Goal: Book appointment/travel/reservation

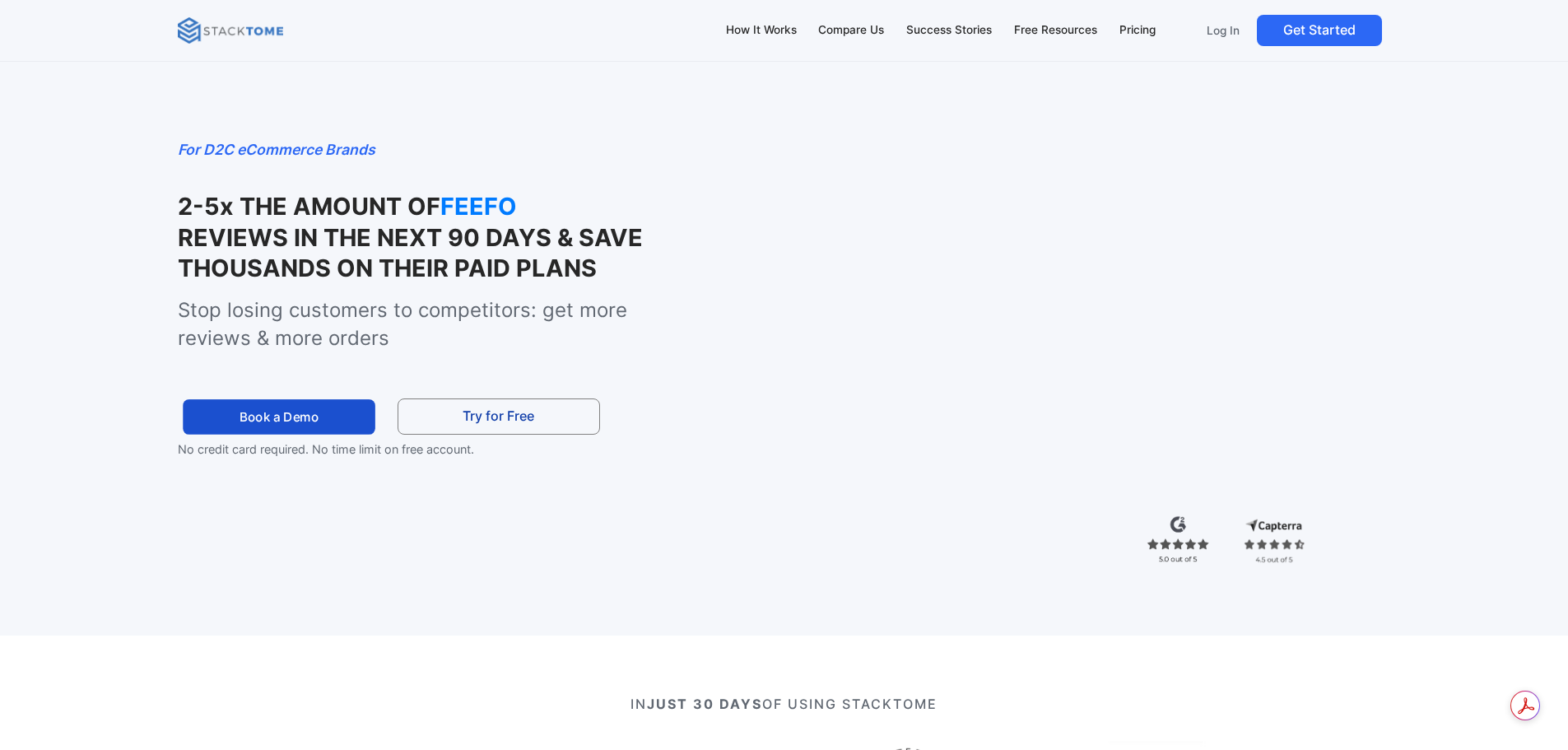
click at [300, 435] on link "Book a Demo" at bounding box center [279, 417] width 192 height 35
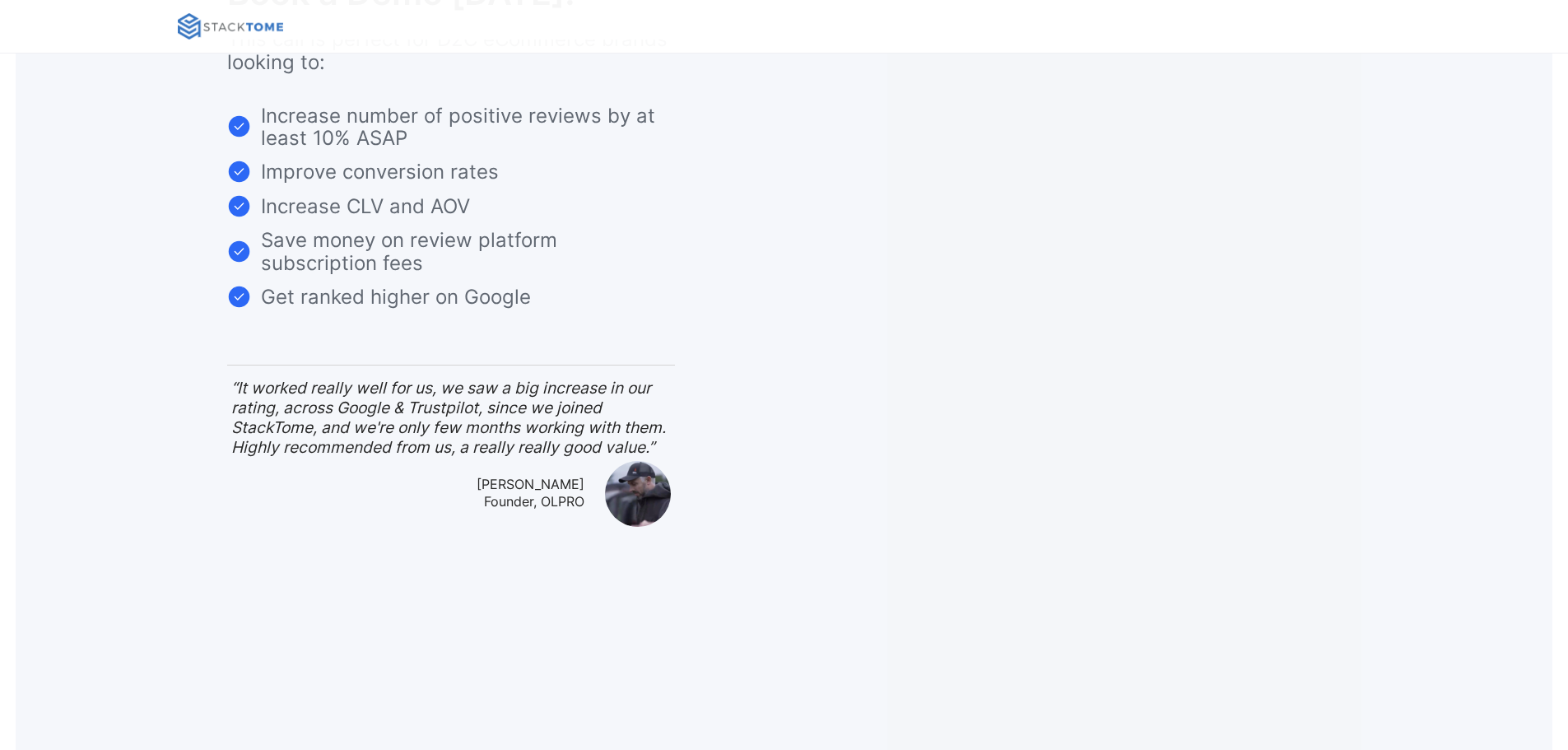
scroll to position [121, 0]
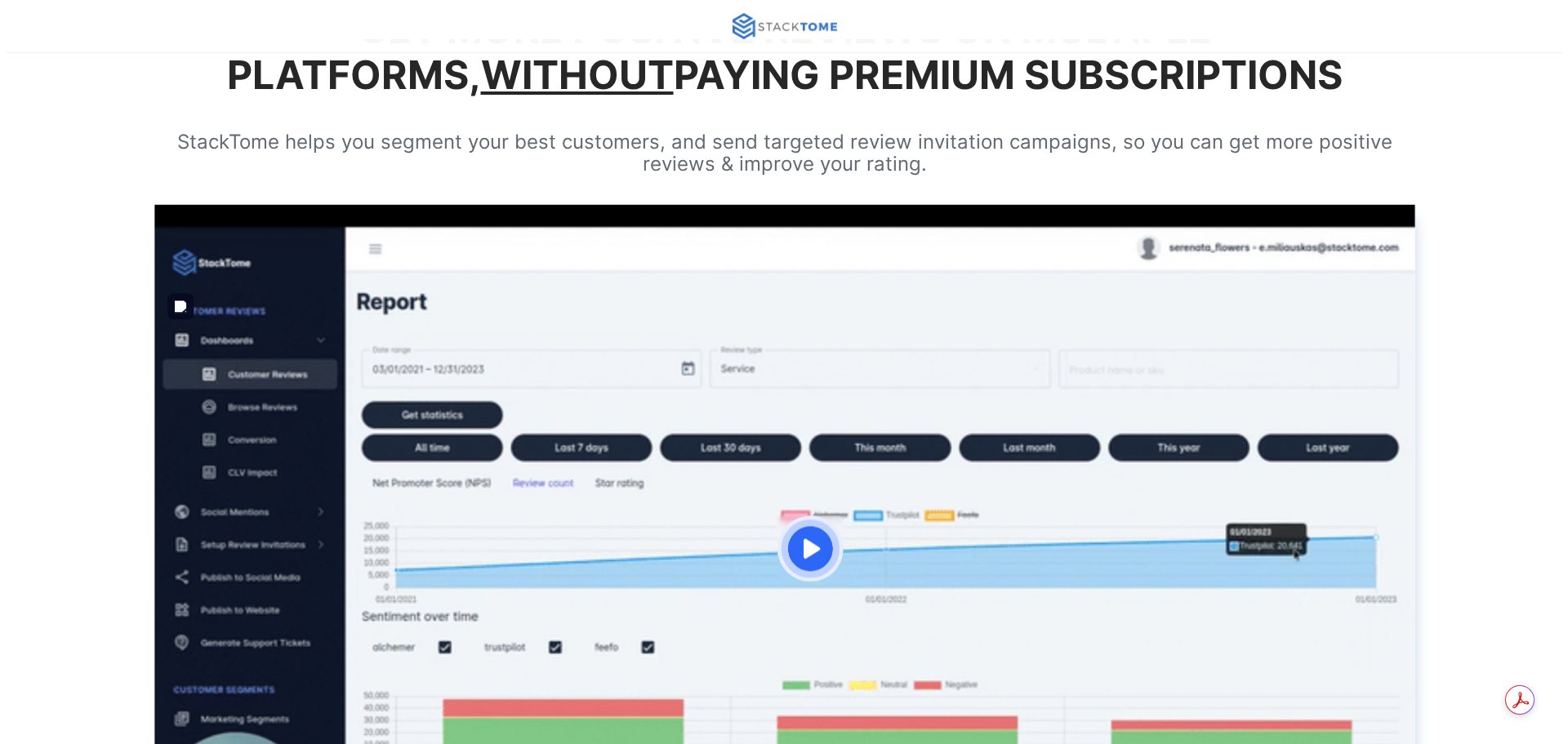
scroll to position [326, 0]
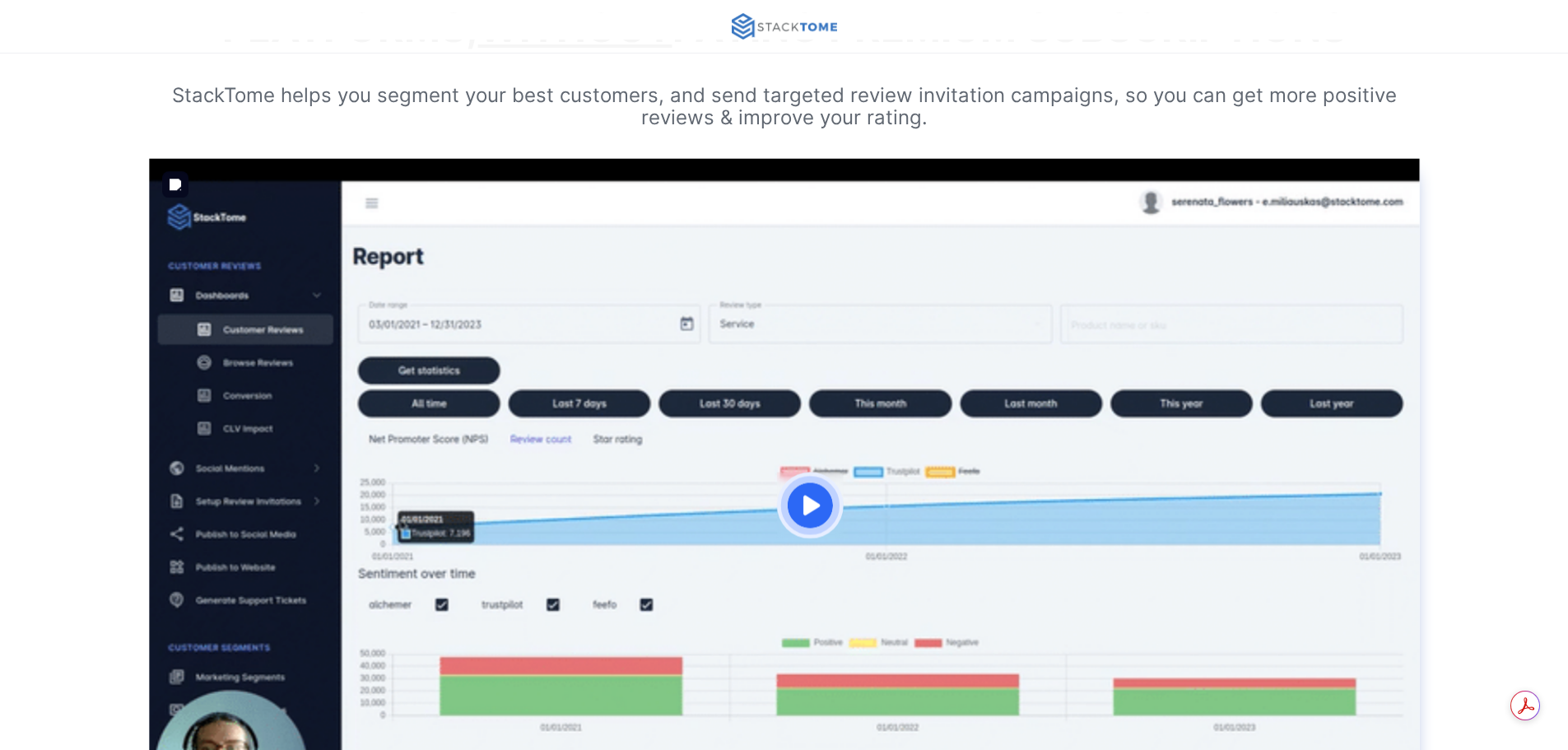
click at [796, 507] on img "open lightbox" at bounding box center [809, 506] width 67 height 67
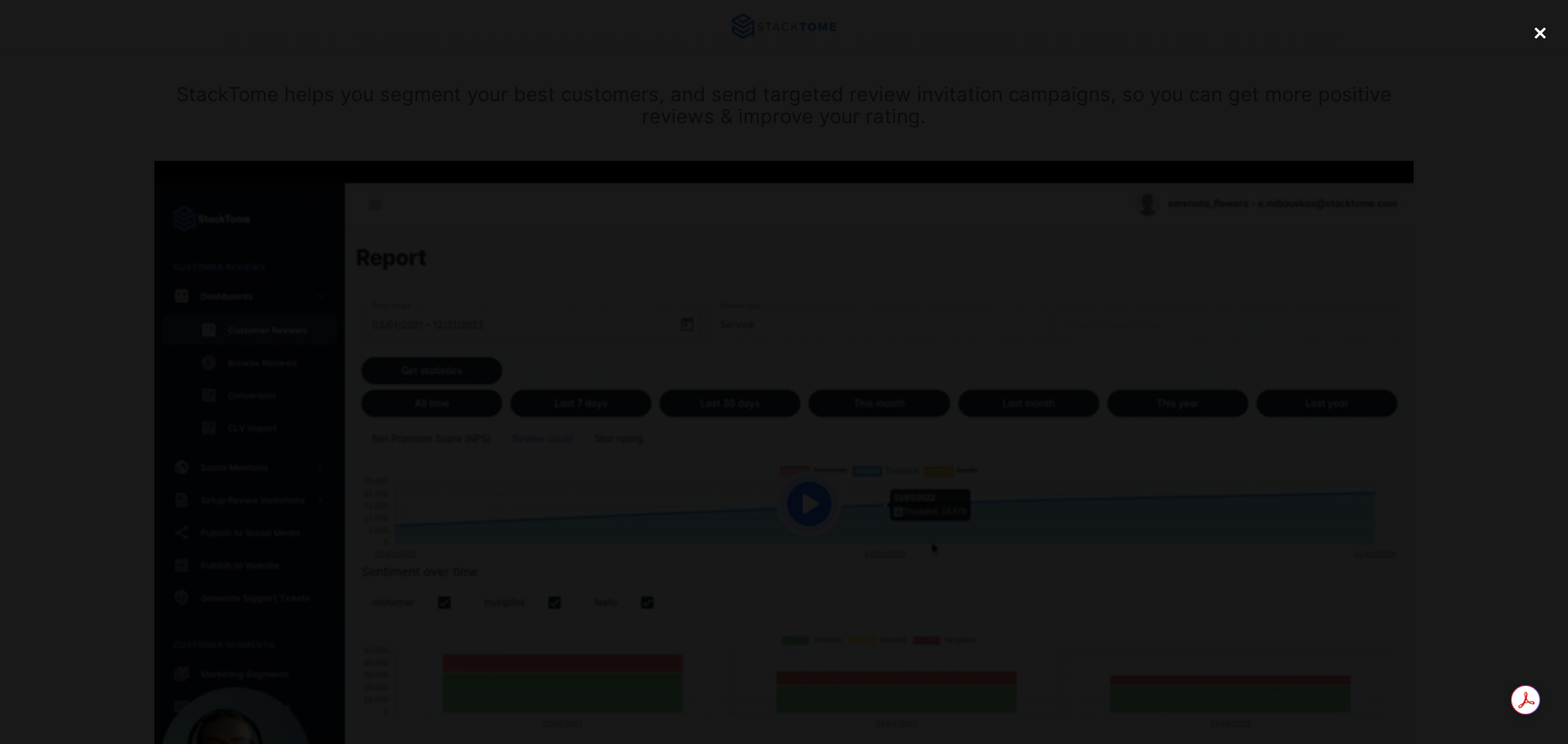
click at [1537, 32] on div "close lightbox" at bounding box center [1540, 32] width 55 height 36
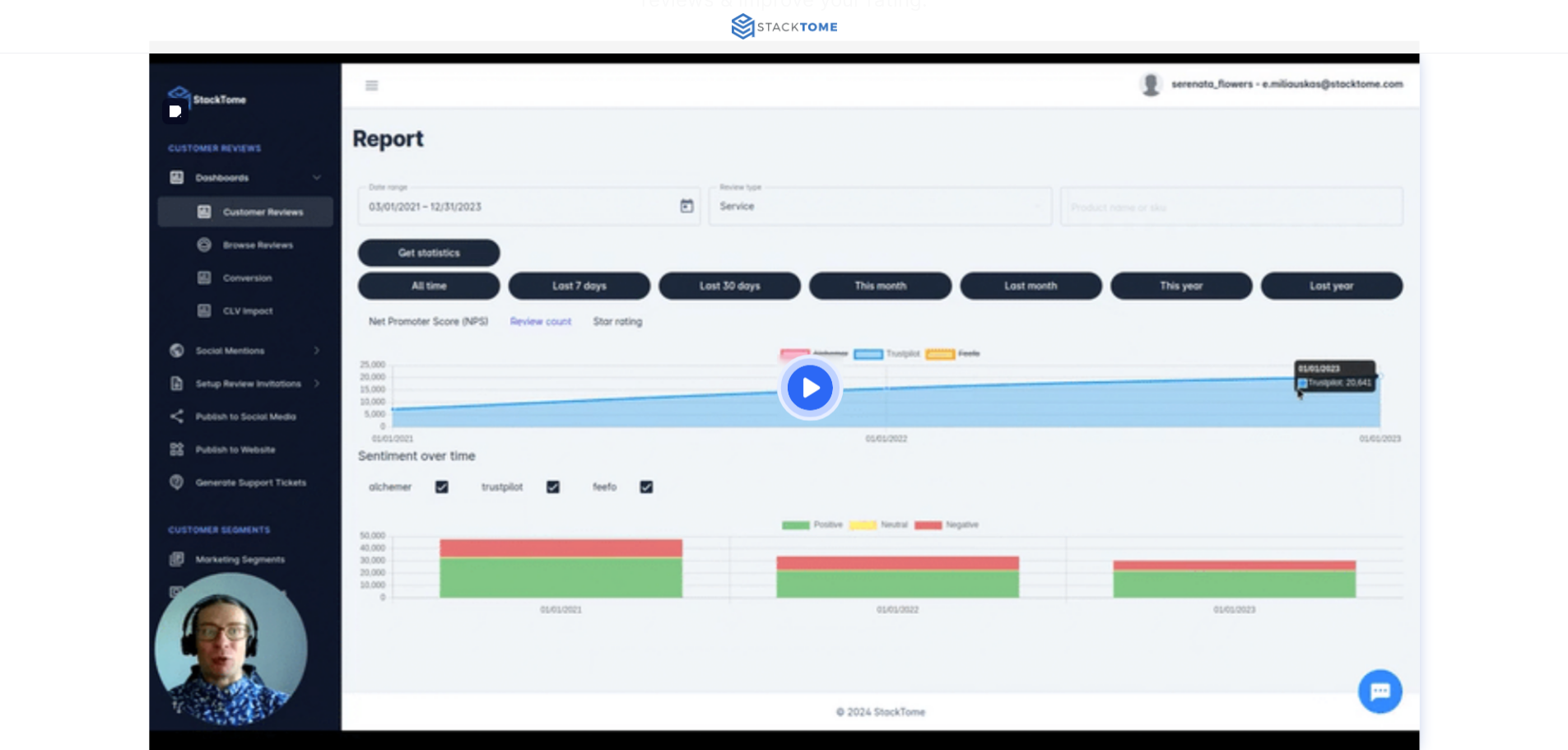
scroll to position [0, 0]
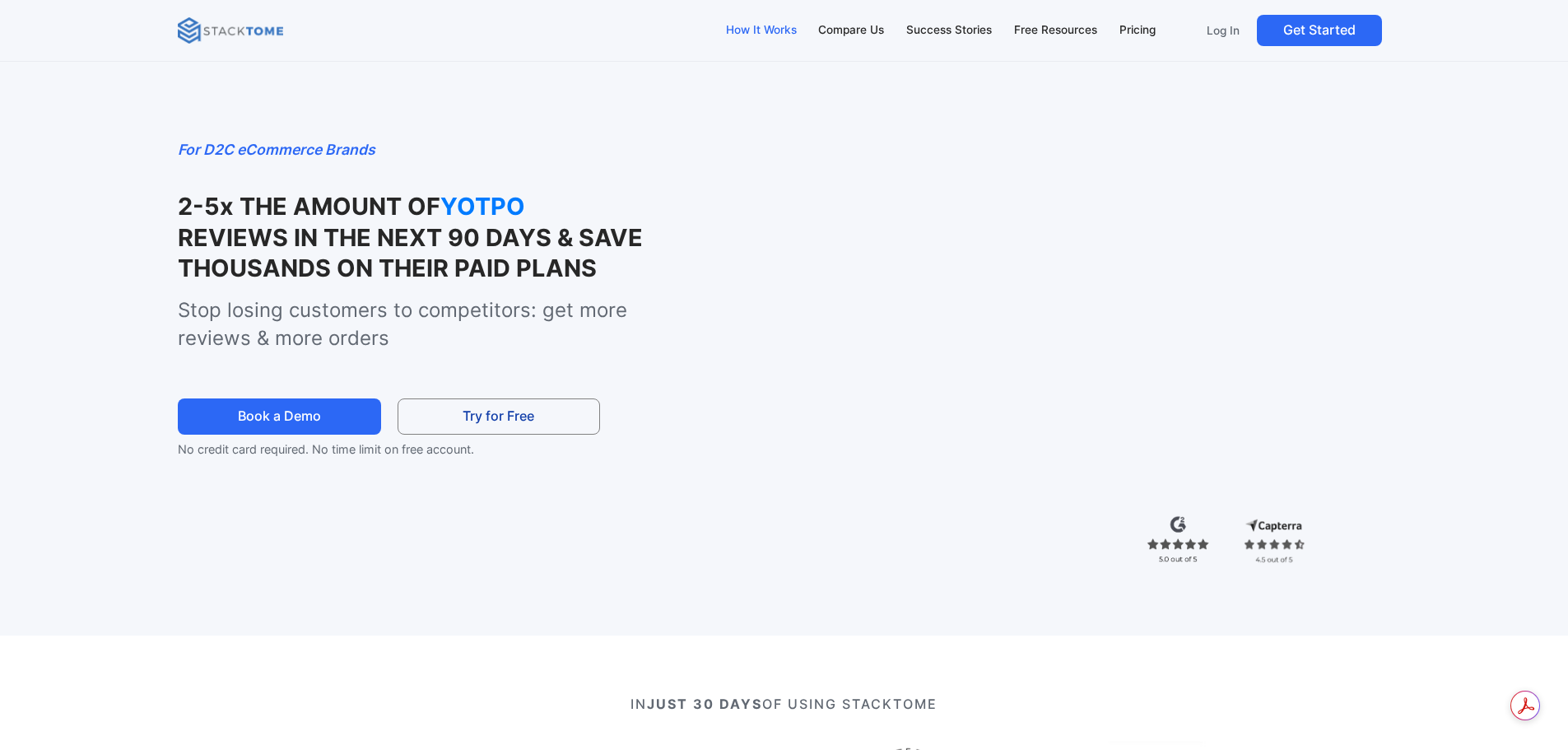
click at [760, 27] on div "How It Works" at bounding box center [761, 30] width 71 height 18
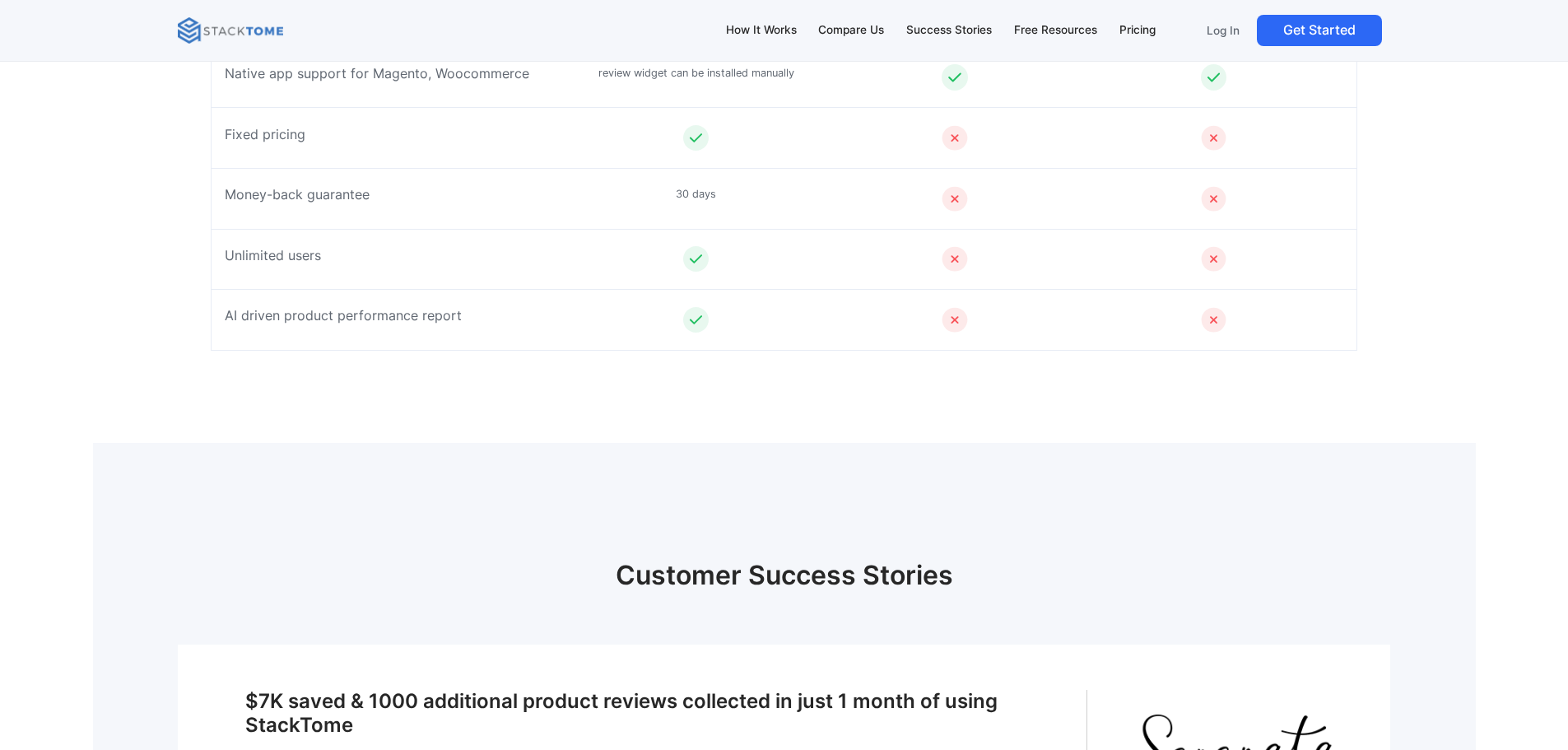
scroll to position [6714, 0]
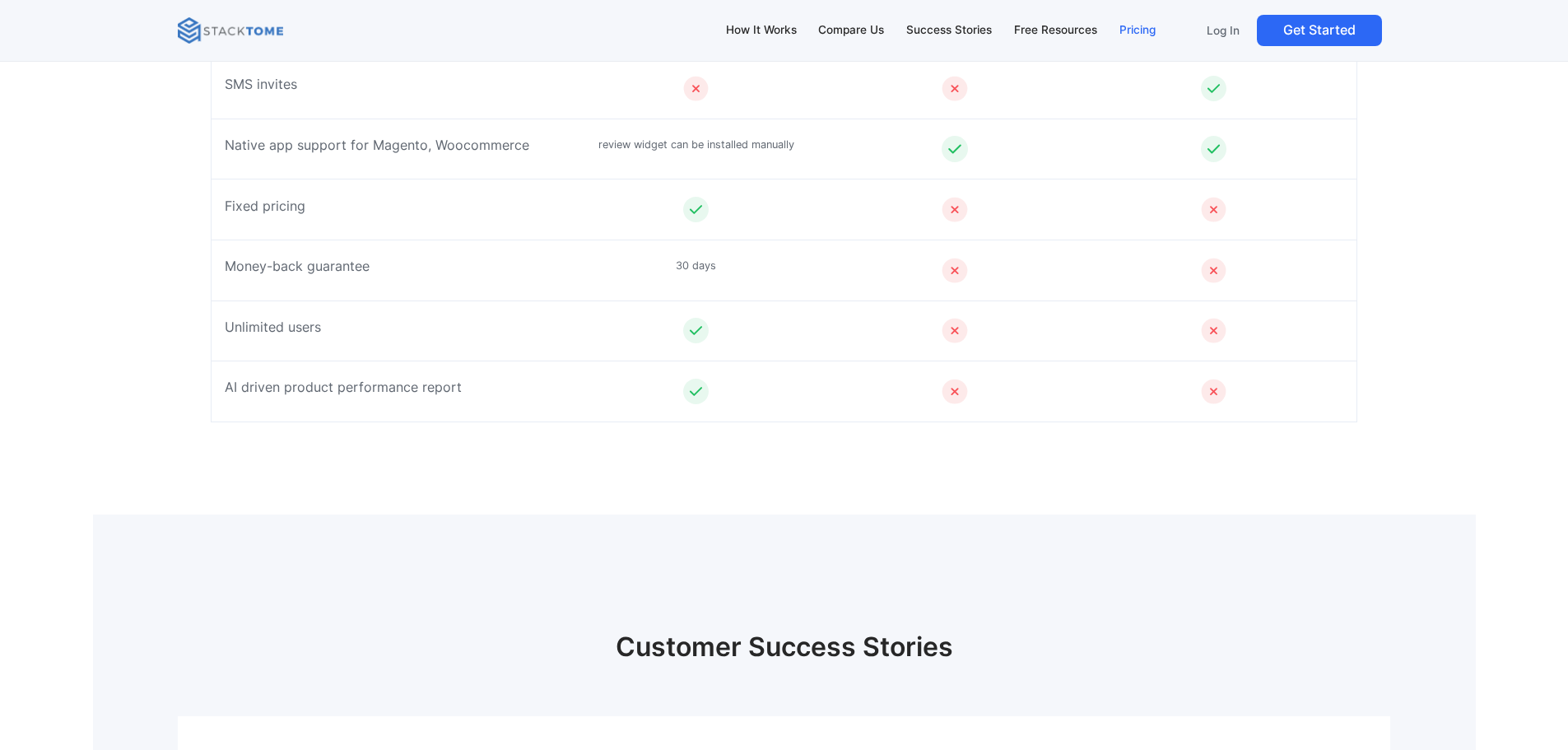
click at [1130, 25] on div "Pricing" at bounding box center [1137, 30] width 36 height 18
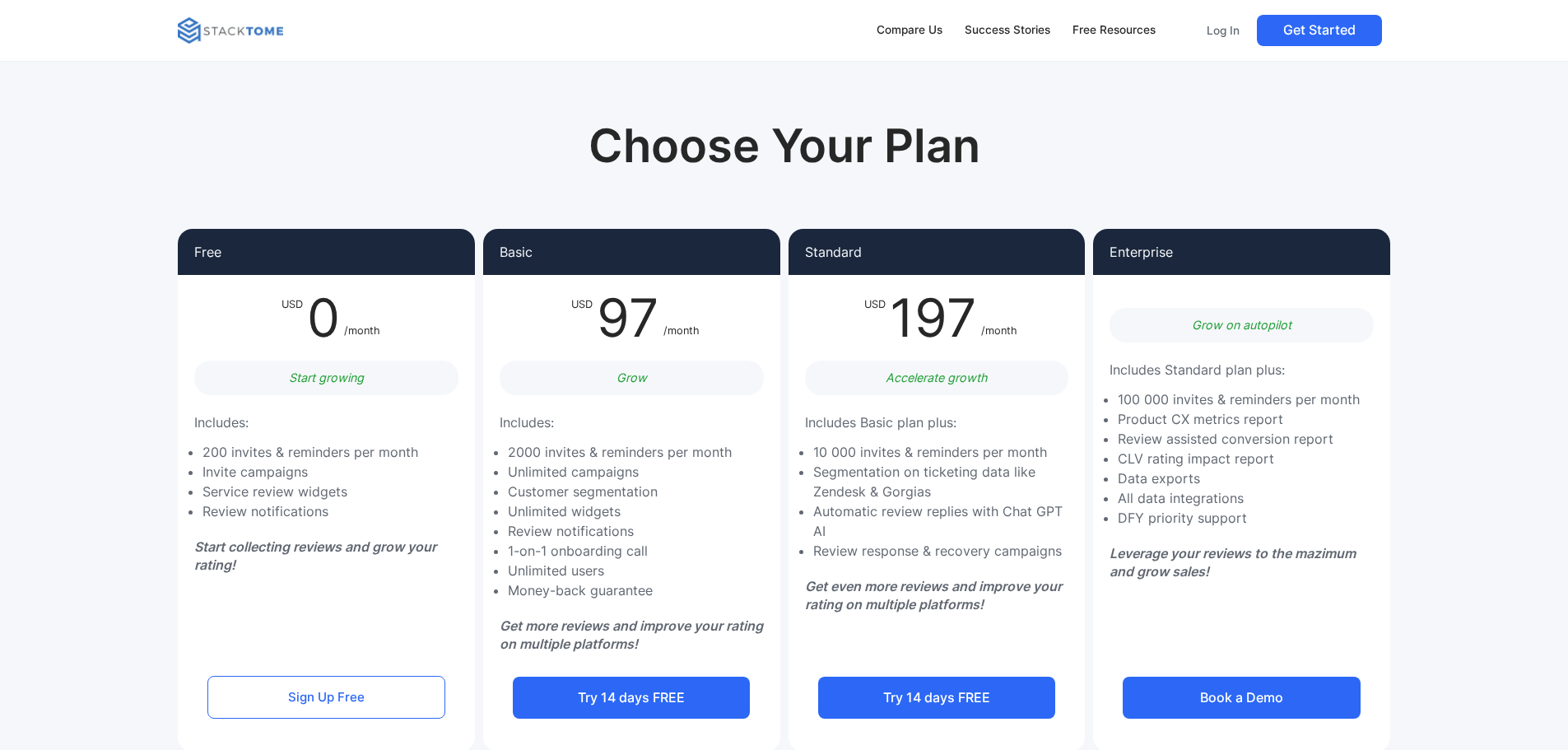
click at [216, 29] on img at bounding box center [229, 31] width 105 height 26
